Goal: Find contact information: Find contact information

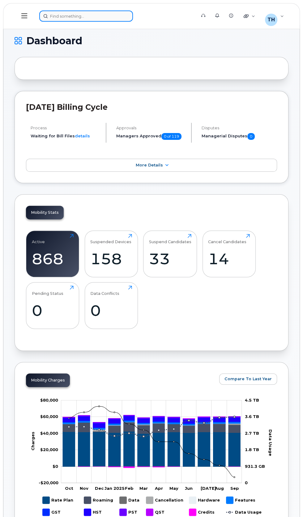
click at [117, 15] on div at bounding box center [115, 16] width 153 height 11
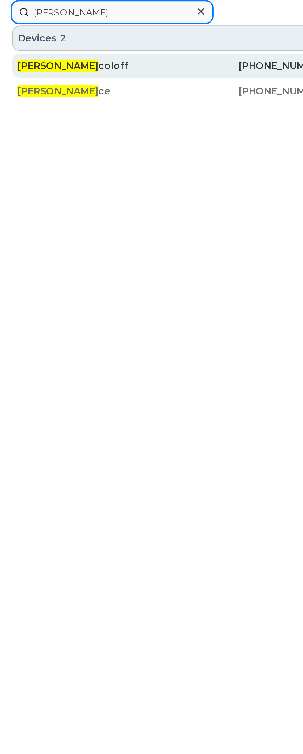
type input "[PERSON_NAME]"
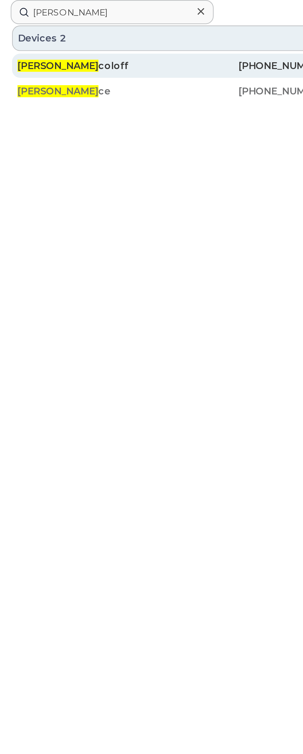
click at [75, 32] on div "[PERSON_NAME] Ni [PERSON_NAME]" at bounding box center [44, 30] width 72 height 6
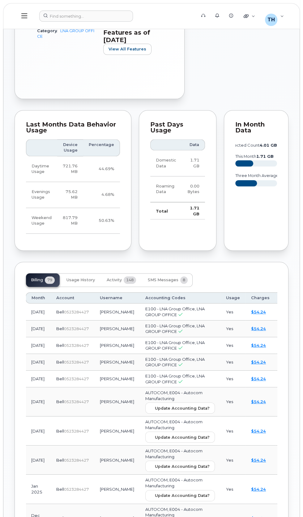
scroll to position [419, 0]
